Goal: Use online tool/utility: Utilize a website feature to perform a specific function

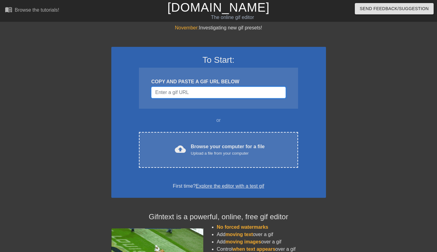
click at [192, 93] on input "Username" at bounding box center [218, 93] width 134 height 12
click at [205, 141] on div "cloud_upload Browse your computer for a file Upload a file from your computer C…" at bounding box center [218, 150] width 159 height 36
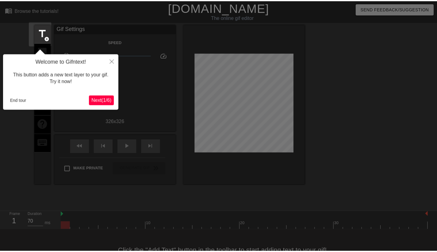
scroll to position [15, 0]
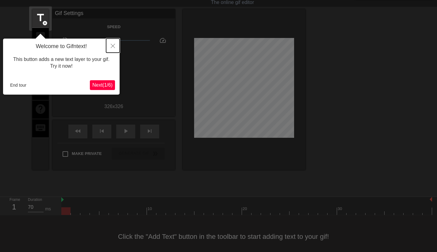
click at [113, 47] on icon "Close" at bounding box center [113, 46] width 4 height 4
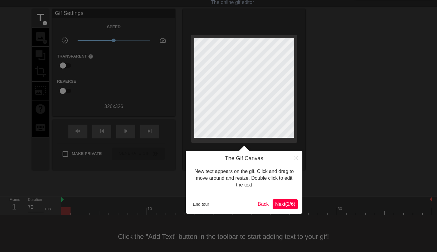
scroll to position [0, 0]
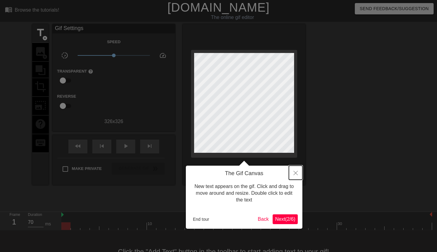
click at [297, 173] on icon "Close" at bounding box center [296, 173] width 4 height 4
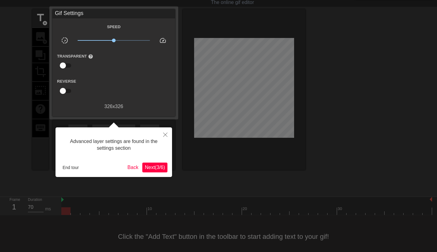
click at [155, 165] on span "Next ( 3 / 6 )" at bounding box center [155, 167] width 20 height 5
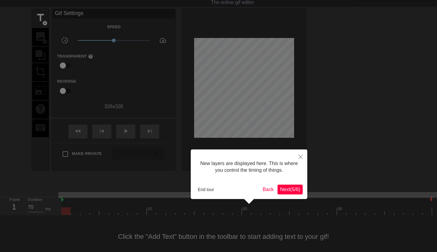
scroll to position [5, 0]
click at [285, 194] on button "Next ( 5 / 6 )" at bounding box center [290, 190] width 25 height 10
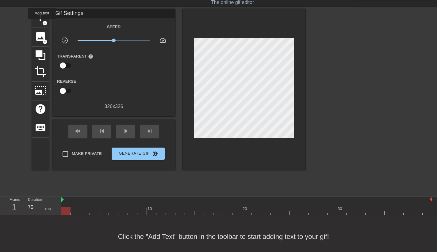
click at [42, 23] on span "title" at bounding box center [41, 18] width 12 height 12
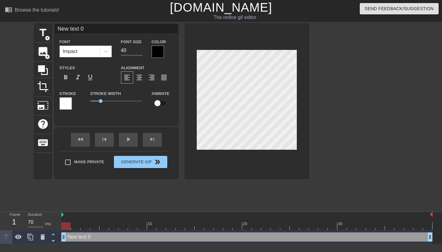
scroll to position [1, 1]
type input "G"
type textarea "G"
type input "GO"
type textarea "GO"
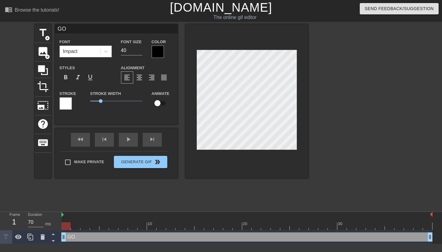
type input "GOO"
type textarea "GOO"
type input "GOOD"
type textarea "GOOD"
type input "GOOD"
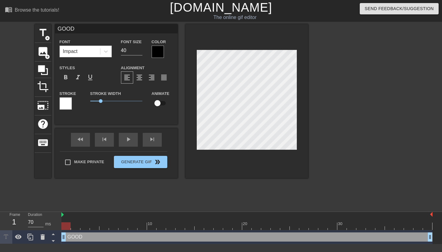
type textarea "GOOD"
type input "GOOD M"
type textarea "GOOD M"
type input "GOOD MO"
type textarea "GOOD MOR"
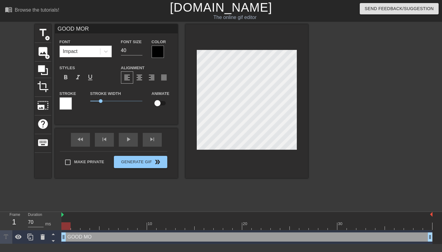
type input "GOOD MORN"
type textarea "GOOD MORN"
type input "GOOD MORNI"
type textarea "GOOD MORNI"
type input "GOOD MORNIN"
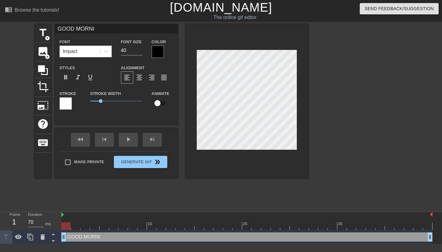
type textarea "GOOD MORNIN"
type input "GOOD MORNING"
type textarea "GOOD MORNING"
type input "GOOD MORNING"
type textarea "GOOD MORNING"
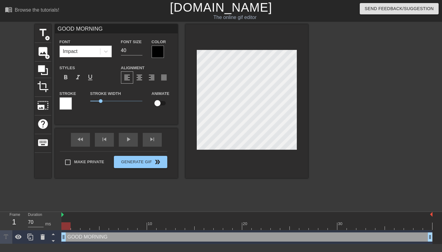
type input "GOOD MORNING H"
type textarea "GOOD MORNING H"
type input "GOOD MORNING HI"
type textarea "GOOD MORNING HI"
type input "GOOD MORNING HIC"
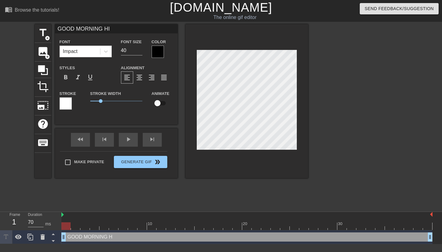
type textarea "GOOD MORNING HIC"
type input "GOOD MORNING HICK"
type textarea "GOOD MORNING HICK"
type input "GOOD MORNING HICK"
type textarea "GOOD MORNING HICK"
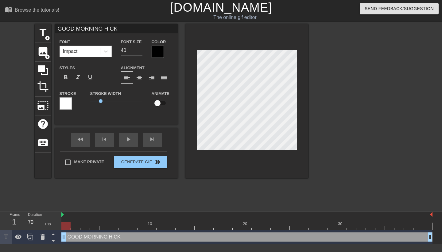
type input "GOOD MORNING HICK B"
type textarea "GOOD MORNING HICK B"
type input "GOOD MORNING [PERSON_NAME]"
type textarea "GOOD MORNING [PERSON_NAME]"
type input "GOOD MORNING HICK BAS"
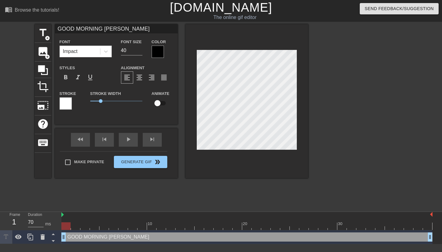
type textarea "GOOD MORNING HICK BAS"
type input "GOOD MORNING HICK BASS"
type textarea "GOOD MORNING HICK BASS"
type input "GOOD MORNING HICK BASST"
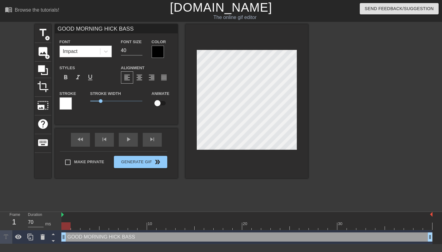
type textarea "GOOD MORNING HICK BASST"
type input "GOOD MORNING HICK BASSTA"
type textarea "GOOD MORNING HICK BASSTA"
type input "GOOD MORNING HICK BASSTAR"
type textarea "GOOD MORNING HICK BASSTAR"
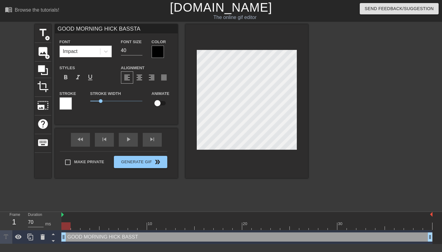
scroll to position [1, 5]
type input "GOOD MORNING HICK BASSTA"
type textarea "GOOD MORNING HICK BASSTA"
type input "GOOD MORNING HICK BASST"
type textarea "GOOD MORNING HICK BASST"
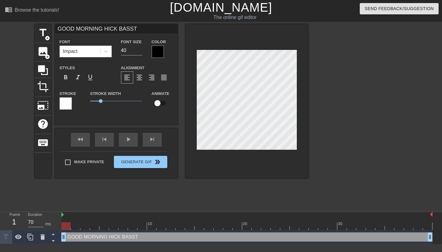
type input "GOOD MORNING HICK BASS"
type textarea "GOOD MORNING HICK BASS"
type input "GOOD MORNING HICK BAS"
type textarea "GOOD MORNING HICK BAS"
type input "GOOD MORNING [PERSON_NAME]"
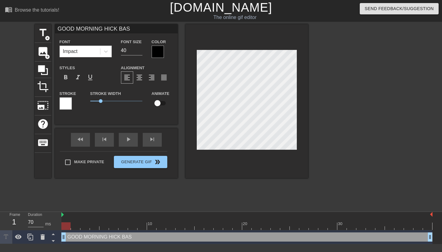
type textarea "GOOD MORNING [PERSON_NAME]"
type input "GOOD MORNING HICK B"
type textarea "GOOD MORNING HICK B"
type input "GOOD MORNING HICK"
type textarea "GOOD MORNING HICK"
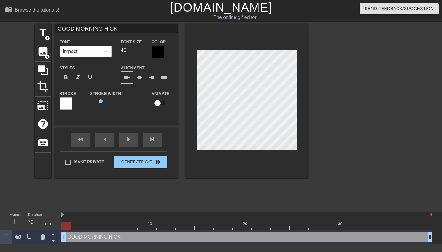
type input "GOOD MORNING HICK"
type textarea "GOOD MORNING HICK"
type input "GOOD MORNING HIC"
type textarea "GOOD MORNING HIC"
type input "GOOD MORNING HI"
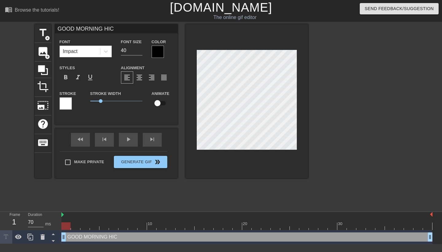
type textarea "GOOD MORNING HI"
type input "GOOD MORNING H"
type textarea "GOOD MORNING H"
type input "GOOD MORNING"
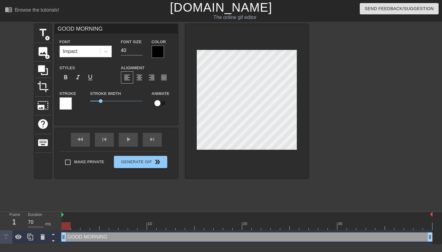
type textarea "GOOD MORNING"
click at [136, 48] on input "40" at bounding box center [131, 51] width 21 height 10
drag, startPoint x: 126, startPoint y: 50, endPoint x: 105, endPoint y: 50, distance: 21.5
click at [105, 50] on div "Font Impact Font Size 40 Color" at bounding box center [116, 48] width 123 height 20
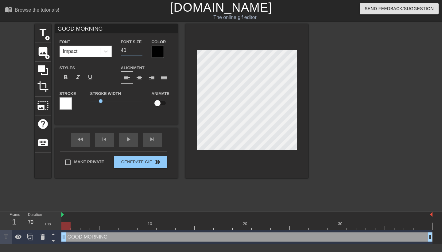
type input "5"
type input "50"
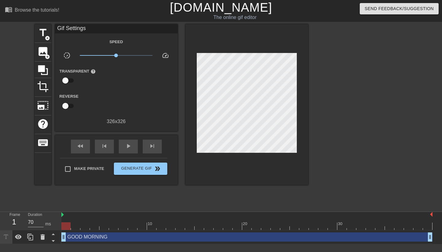
click at [155, 198] on div "title add_circle image add_circle crop photo_size_select_large help keyboard Gi…" at bounding box center [171, 116] width 273 height 184
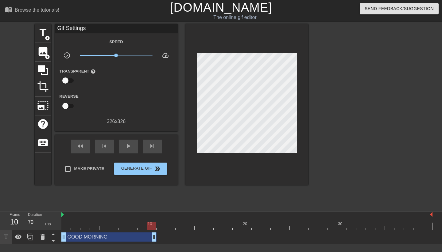
drag, startPoint x: 430, startPoint y: 239, endPoint x: 156, endPoint y: 252, distance: 274.5
click at [156, 244] on html "menu_book Browse the tutorials! [DOMAIN_NAME] The online gif editor Send Feedba…" at bounding box center [221, 122] width 442 height 244
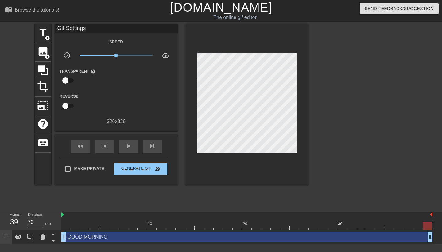
drag, startPoint x: 156, startPoint y: 237, endPoint x: 434, endPoint y: 235, distance: 278.8
click at [434, 235] on div "GOOD MORNING drag_handle drag_handle" at bounding box center [251, 238] width 380 height 14
click at [341, 179] on div at bounding box center [361, 116] width 92 height 184
drag, startPoint x: 430, startPoint y: 236, endPoint x: 422, endPoint y: 237, distance: 8.3
click at [373, 177] on div at bounding box center [361, 116] width 92 height 184
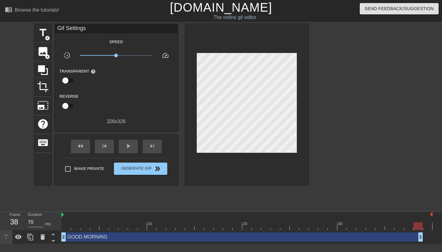
click at [20, 238] on icon at bounding box center [18, 237] width 7 height 5
click at [20, 238] on icon at bounding box center [18, 238] width 7 height 6
click at [137, 169] on span "Generate Gif double_arrow" at bounding box center [140, 168] width 48 height 7
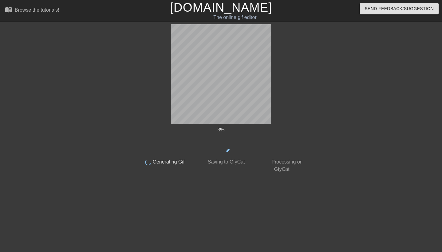
click at [297, 140] on div "3 %" at bounding box center [220, 140] width 173 height 28
click at [140, 48] on div "3 % done Generating Gif done Saving to GfyCat done Processing on GfyCat" at bounding box center [220, 98] width 173 height 149
